Goal: Transaction & Acquisition: Purchase product/service

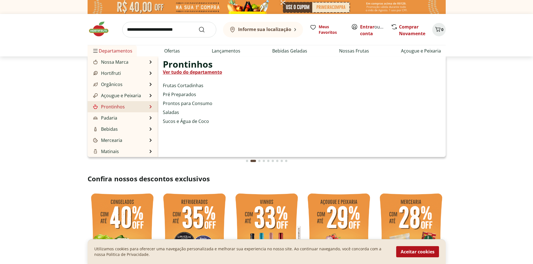
click at [117, 106] on link "Prontinhos" at bounding box center [108, 107] width 33 height 7
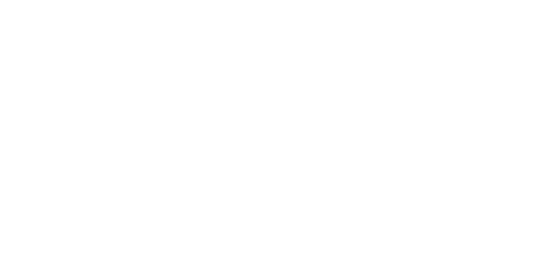
select select "**********"
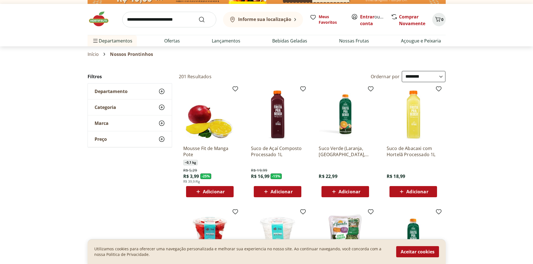
scroll to position [28, 0]
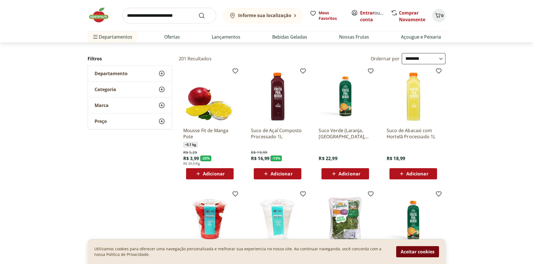
click at [432, 255] on button "Aceitar cookies" at bounding box center [417, 252] width 43 height 11
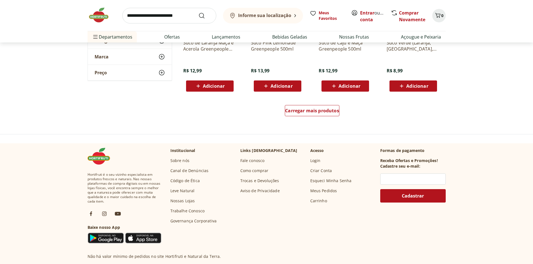
scroll to position [364, 0]
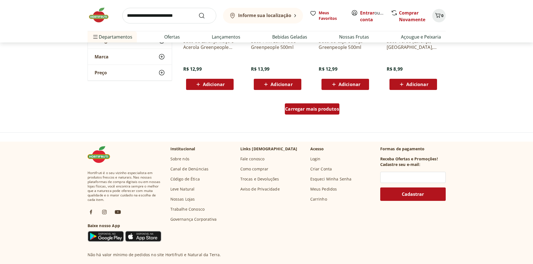
click at [331, 109] on span "Carregar mais produtos" at bounding box center [312, 109] width 54 height 4
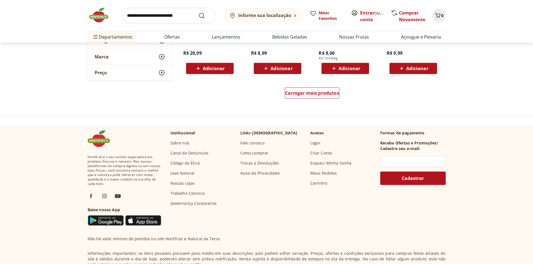
scroll to position [756, 0]
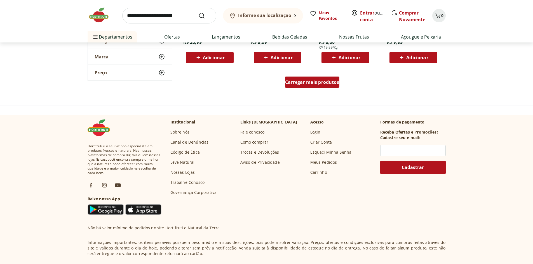
click at [325, 83] on span "Carregar mais produtos" at bounding box center [312, 82] width 54 height 4
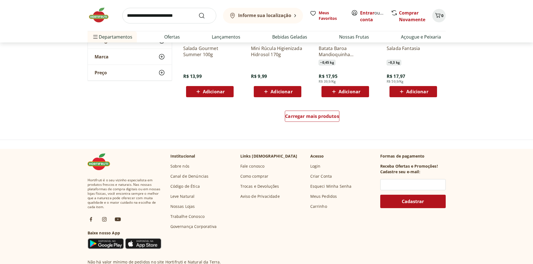
scroll to position [1091, 0]
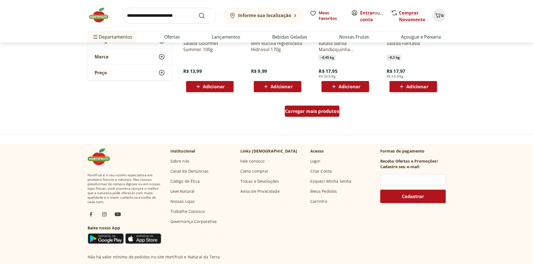
click at [314, 106] on div "Carregar mais produtos" at bounding box center [312, 111] width 55 height 11
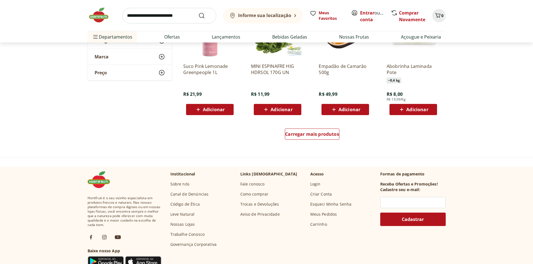
scroll to position [1427, 0]
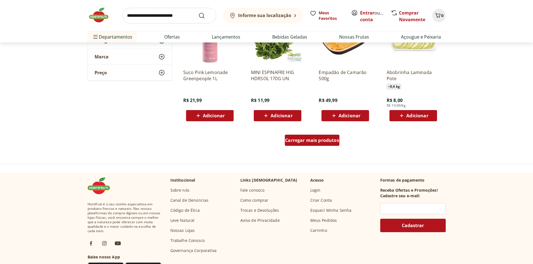
click at [308, 142] on span "Carregar mais produtos" at bounding box center [312, 140] width 54 height 4
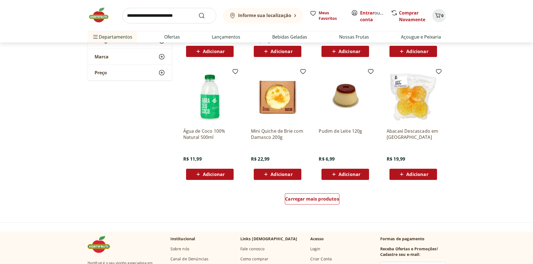
scroll to position [1735, 0]
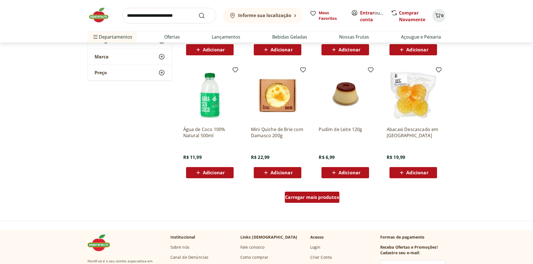
click at [301, 203] on div "Carregar mais produtos" at bounding box center [312, 197] width 55 height 11
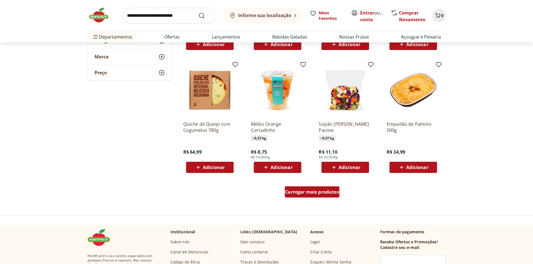
scroll to position [2099, 0]
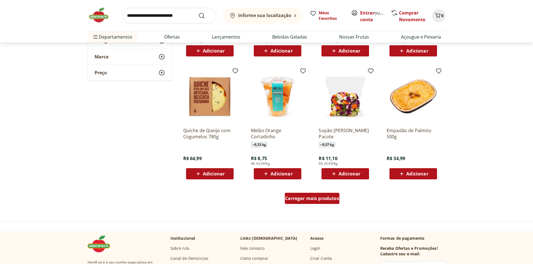
click at [298, 203] on div "Carregar mais produtos" at bounding box center [312, 198] width 55 height 11
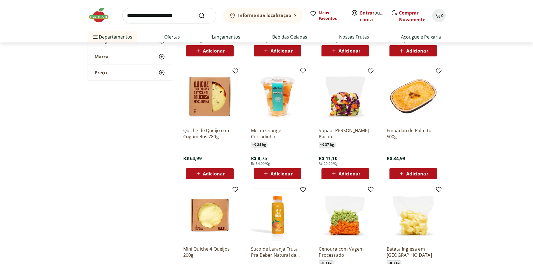
click at [157, 16] on input "search" at bounding box center [169, 16] width 94 height 16
type input "*********"
click at [198, 12] on button "Submit Search" at bounding box center [204, 15] width 13 height 7
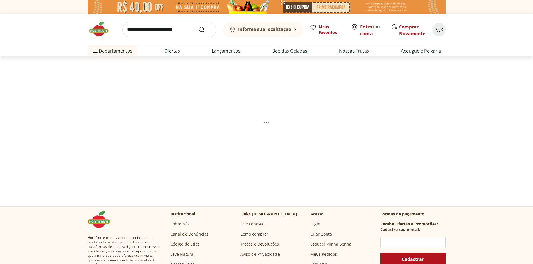
select select "**********"
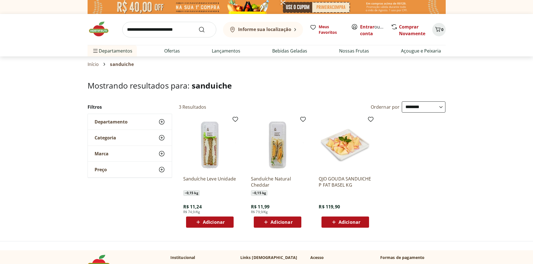
click at [207, 144] on img at bounding box center [209, 144] width 53 height 53
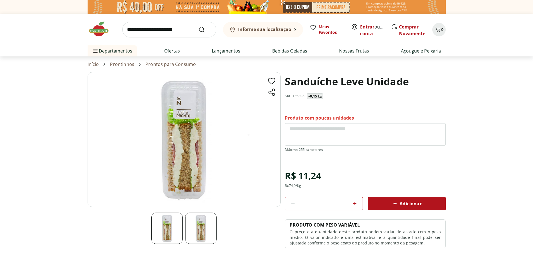
select select "**********"
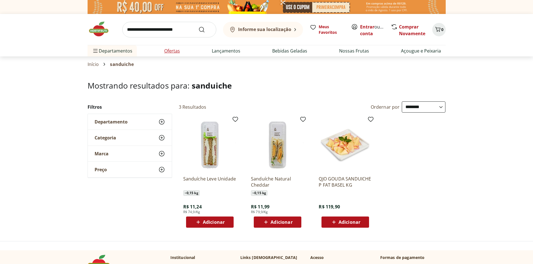
click at [163, 53] on li "Ofertas" at bounding box center [172, 50] width 25 height 11
click at [174, 51] on link "Ofertas" at bounding box center [172, 51] width 16 height 7
select select "**********"
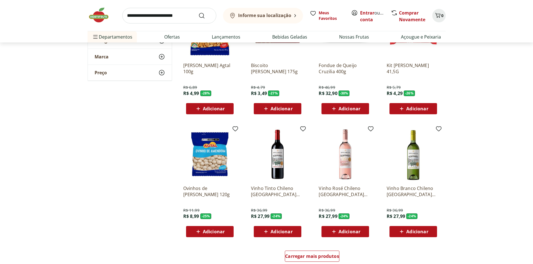
scroll to position [252, 0]
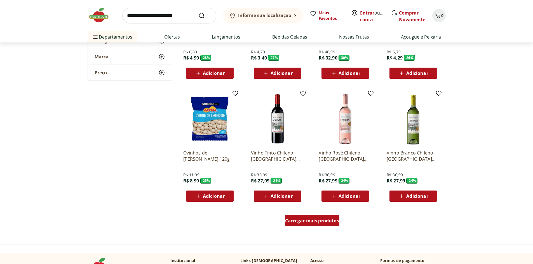
click at [314, 222] on span "Carregar mais produtos" at bounding box center [312, 221] width 54 height 4
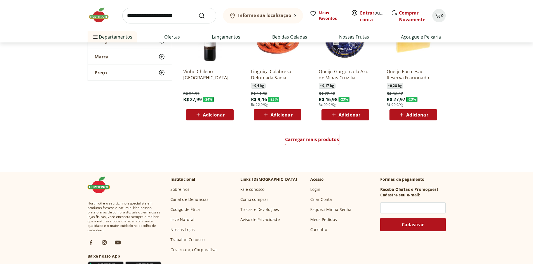
scroll to position [700, 0]
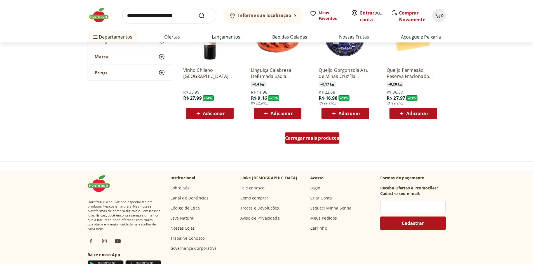
click at [311, 141] on div "Carregar mais produtos" at bounding box center [312, 138] width 55 height 11
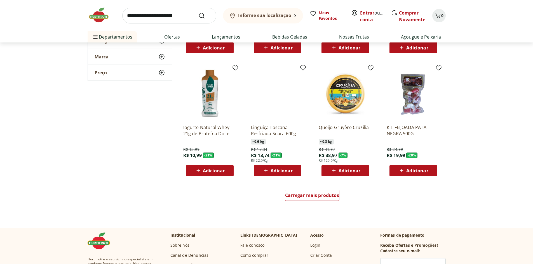
scroll to position [1008, 0]
